Goal: Information Seeking & Learning: Learn about a topic

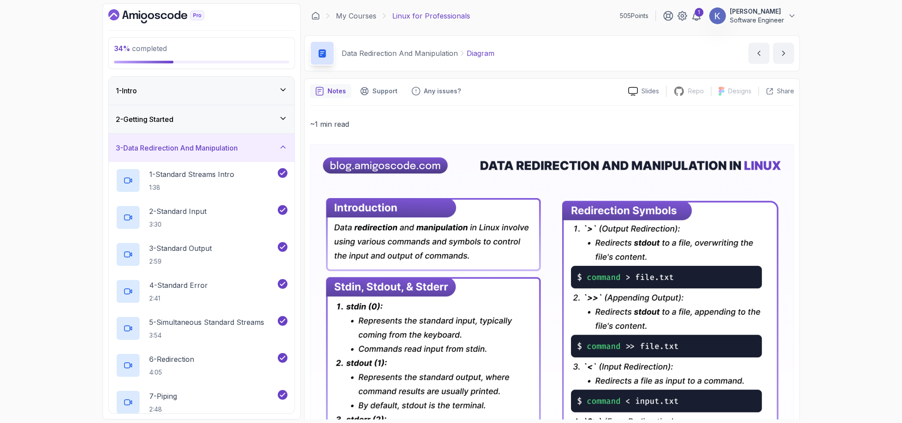
scroll to position [185, 0]
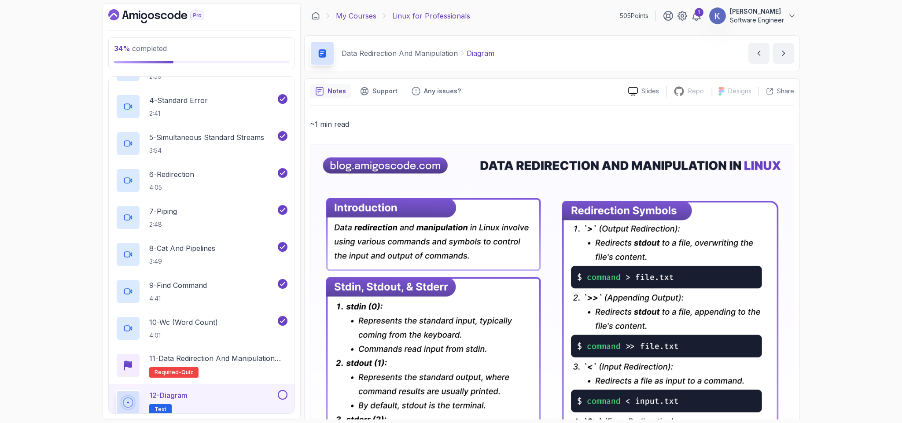
click at [353, 17] on link "My Courses" at bounding box center [356, 16] width 40 height 11
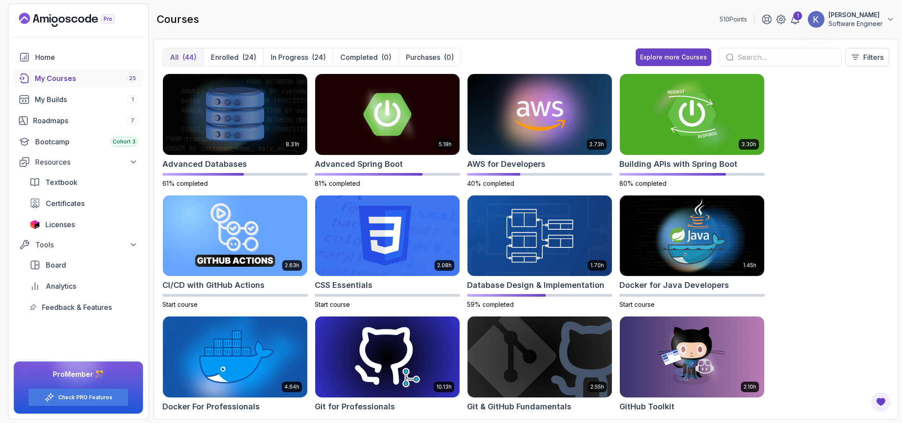
click at [751, 49] on div at bounding box center [779, 57] width 123 height 18
click at [270, 235] on img at bounding box center [234, 235] width 151 height 85
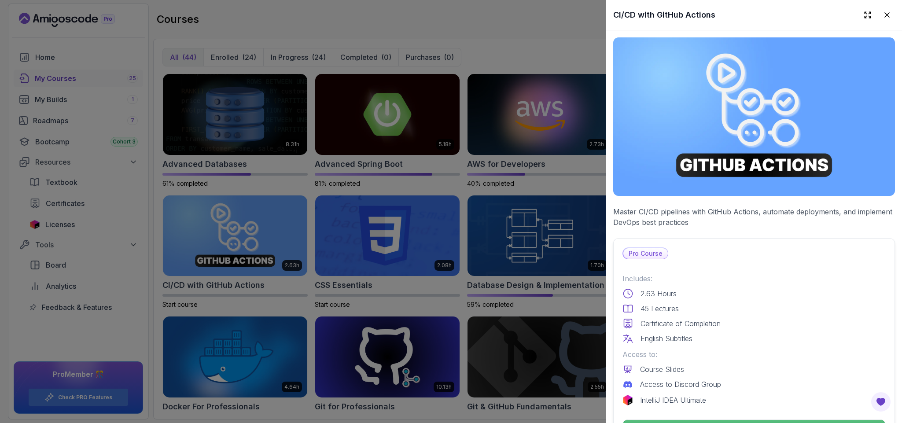
click at [721, 288] on div "2.63 Hours" at bounding box center [753, 293] width 263 height 11
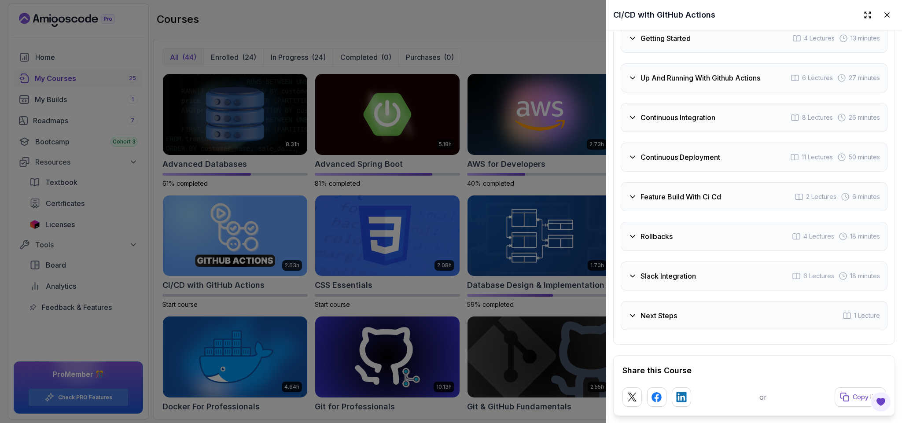
scroll to position [1954, 0]
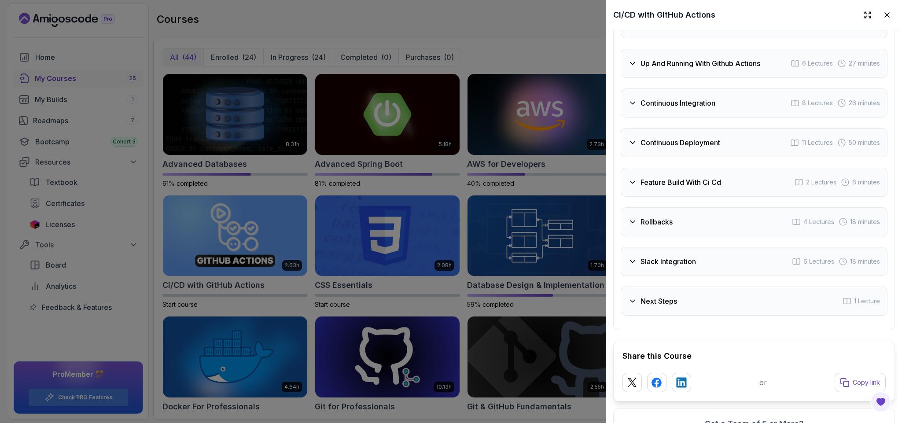
click at [690, 108] on h3 "Continuous Integration" at bounding box center [677, 103] width 75 height 11
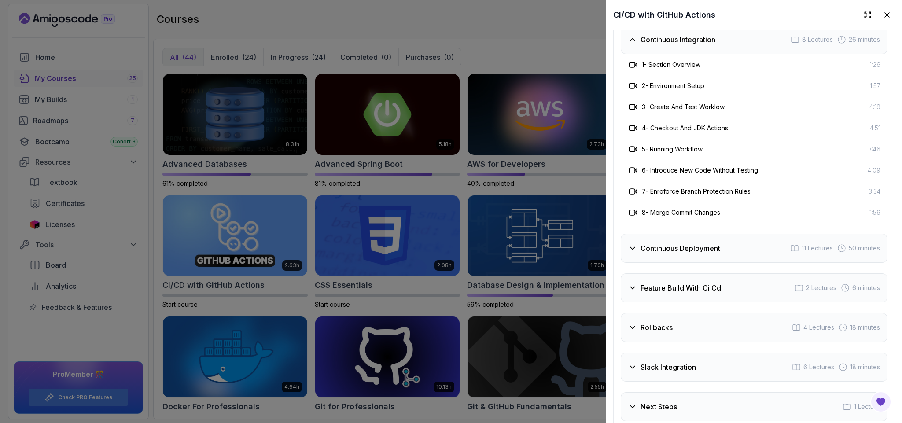
click at [703, 15] on div "Up And Running With Github Actions 6 Lectures 27 minutes" at bounding box center [753, -1] width 267 height 29
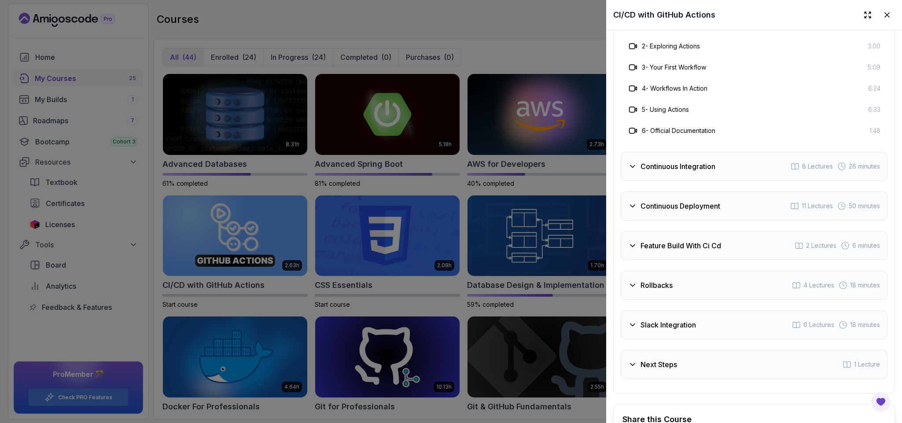
click at [744, 5] on h3 "Up And Running With Github Actions" at bounding box center [700, 0] width 120 height 11
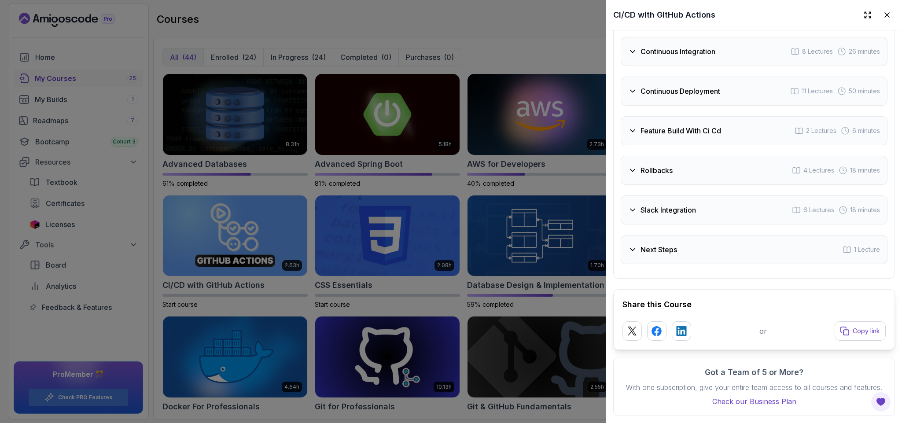
scroll to position [1980, 0]
click at [693, 136] on h3 "Feature Build With Ci Cd" at bounding box center [680, 130] width 81 height 11
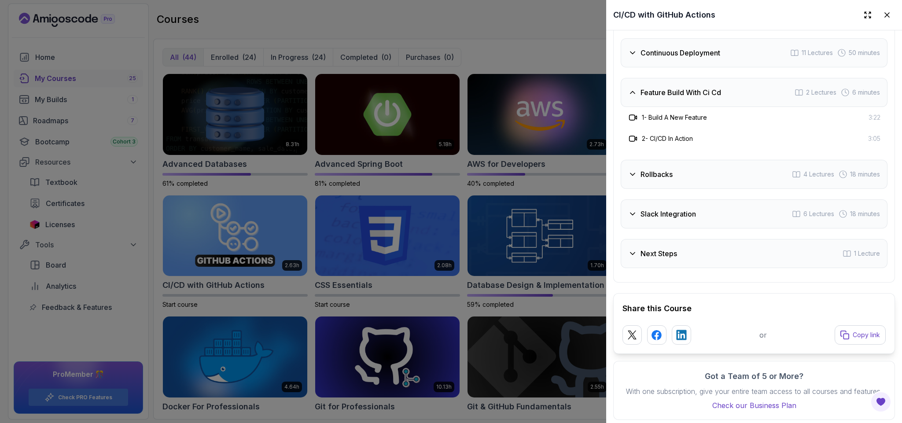
click at [675, 58] on h3 "Continuous Deployment" at bounding box center [680, 53] width 80 height 11
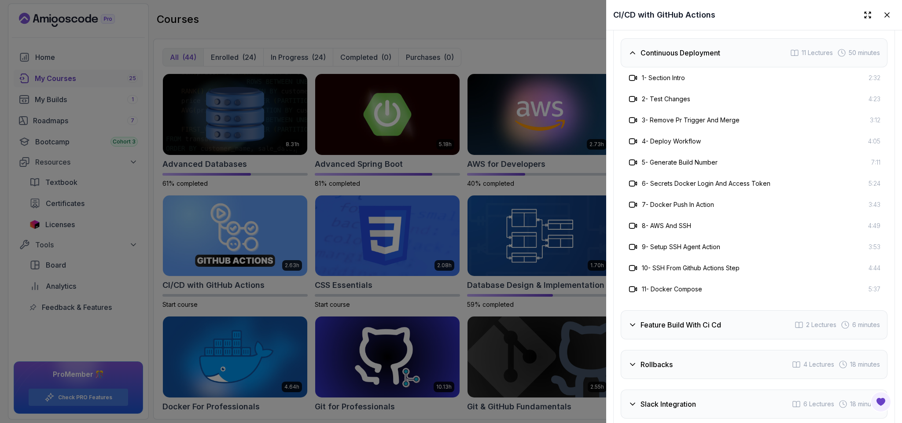
click at [728, 168] on div "5 - Generate Build Number 7:11" at bounding box center [753, 162] width 253 height 11
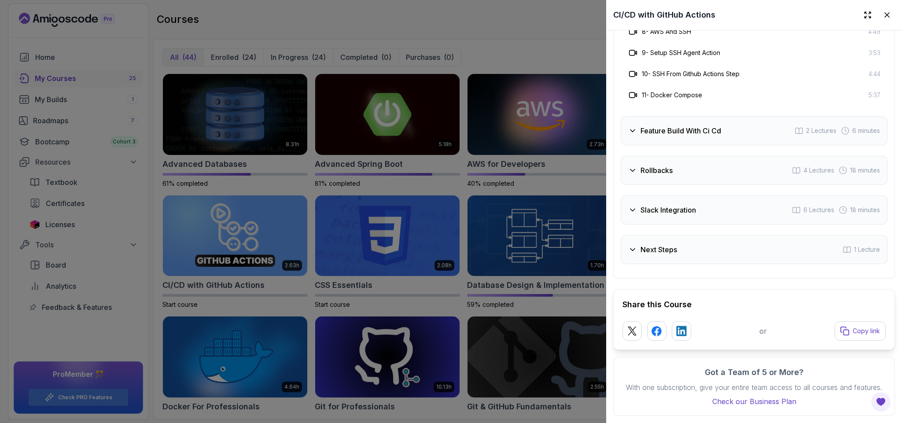
scroll to position [1885, 0]
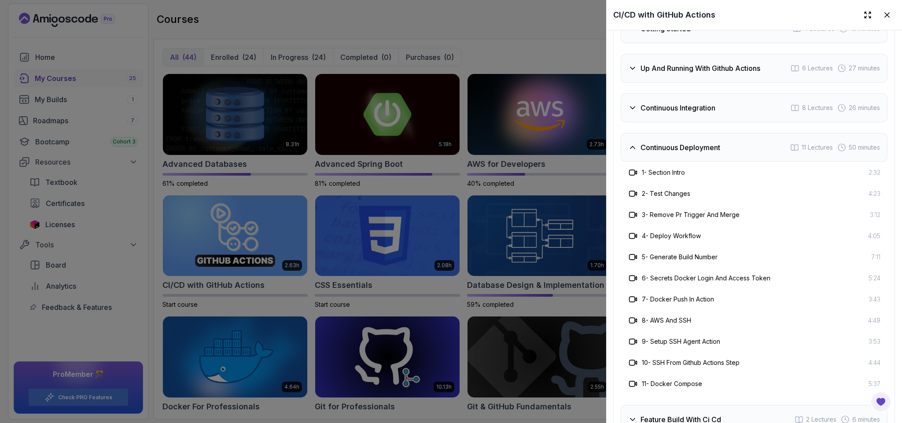
click at [708, 113] on h3 "Continuous Integration" at bounding box center [677, 108] width 75 height 11
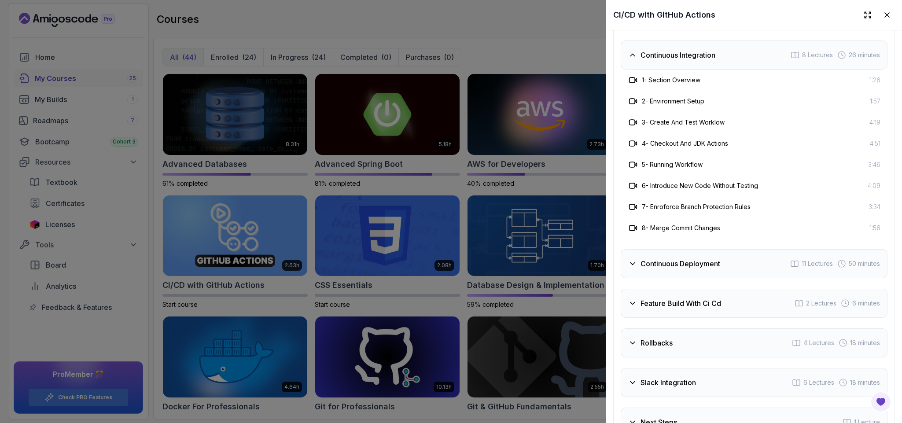
scroll to position [1569, 0]
